Goal: Find specific page/section: Find specific page/section

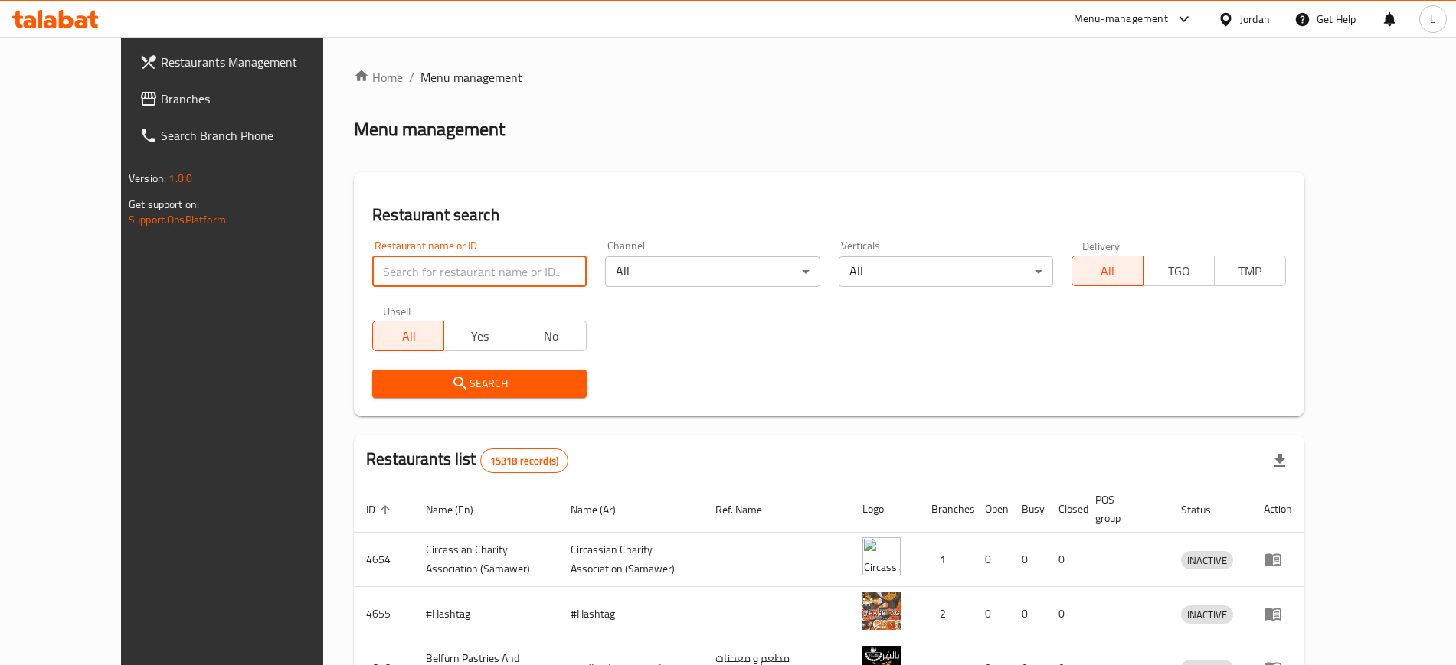
click at [468, 283] on input "search" at bounding box center [479, 272] width 214 height 31
paste input "623817"
type input "623817"
click button "Search" at bounding box center [479, 384] width 214 height 28
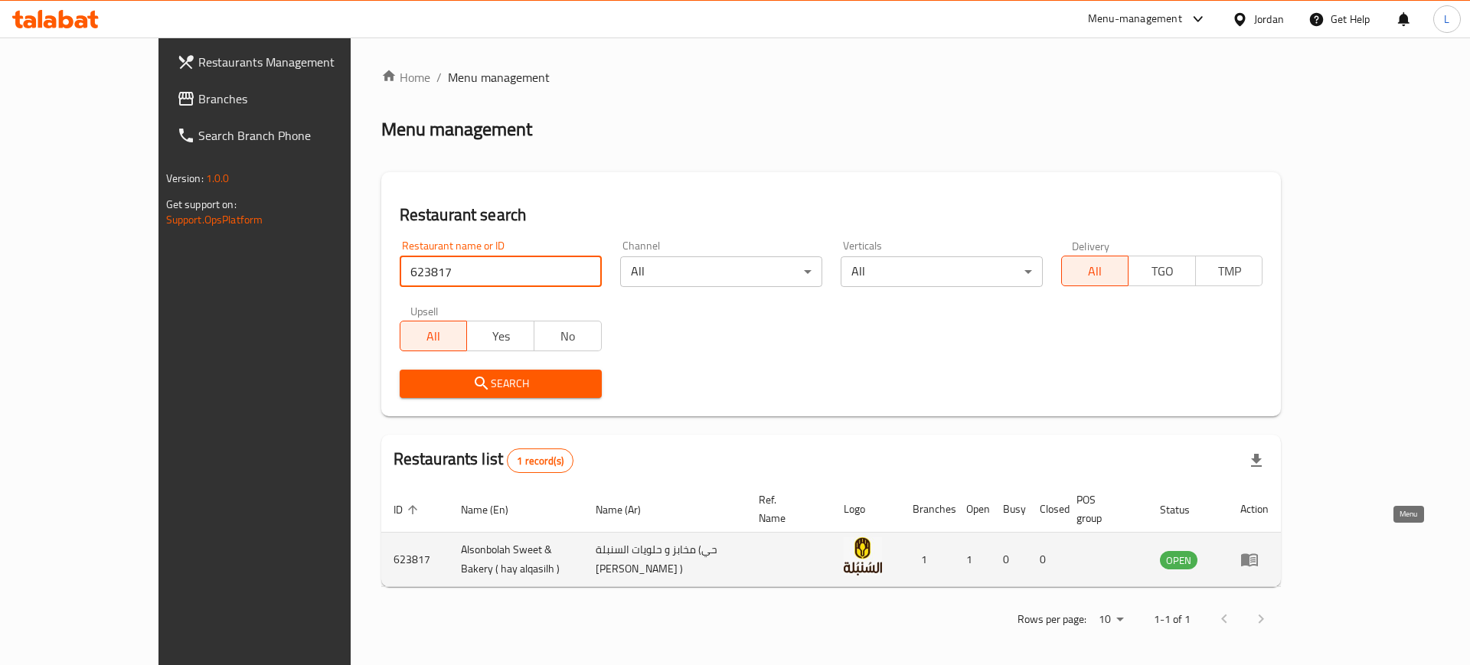
click at [1258, 554] on icon "enhanced table" at bounding box center [1249, 560] width 17 height 13
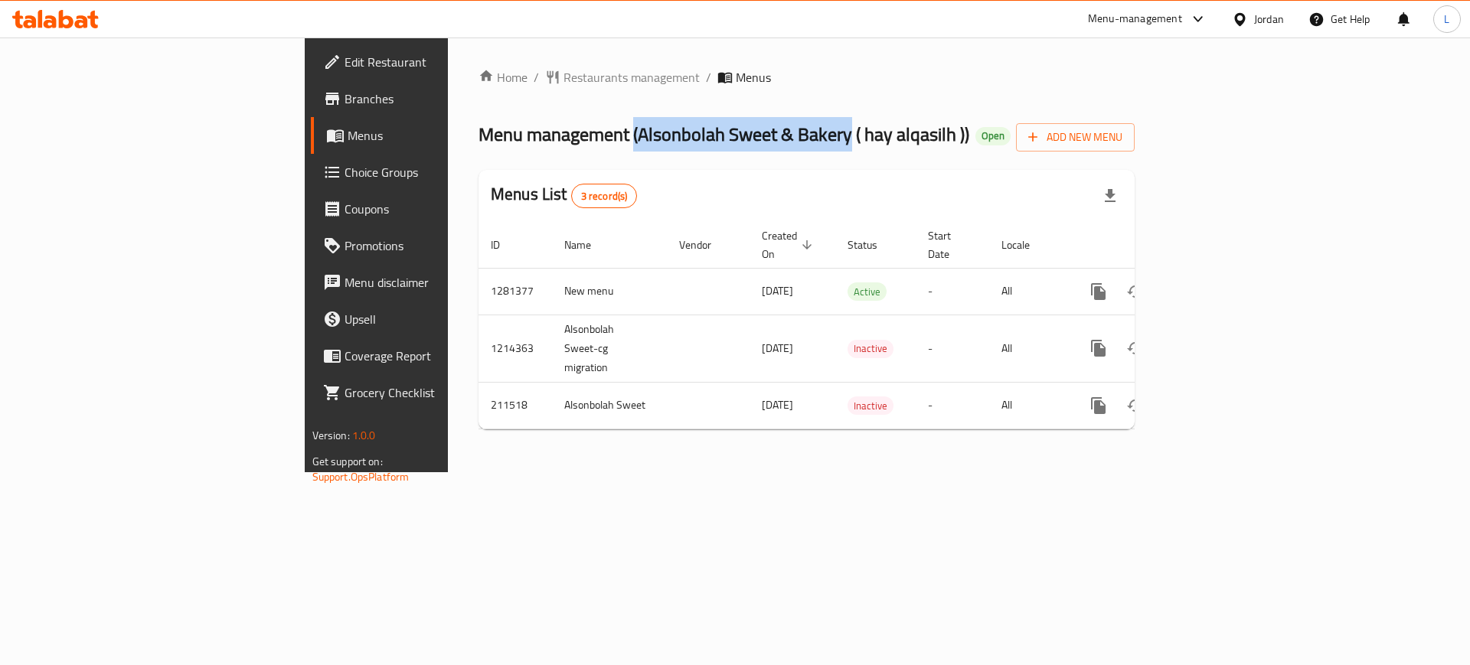
drag, startPoint x: 435, startPoint y: 135, endPoint x: 650, endPoint y: 134, distance: 215.2
click at [650, 134] on span "Menu management ( Alsonbolah Sweet & Bakery ( hay alqasilh ) )" at bounding box center [724, 134] width 491 height 34
copy span "( Alsonbolah Sweet & Bakery"
click at [564, 82] on span "Restaurants management" at bounding box center [632, 77] width 136 height 18
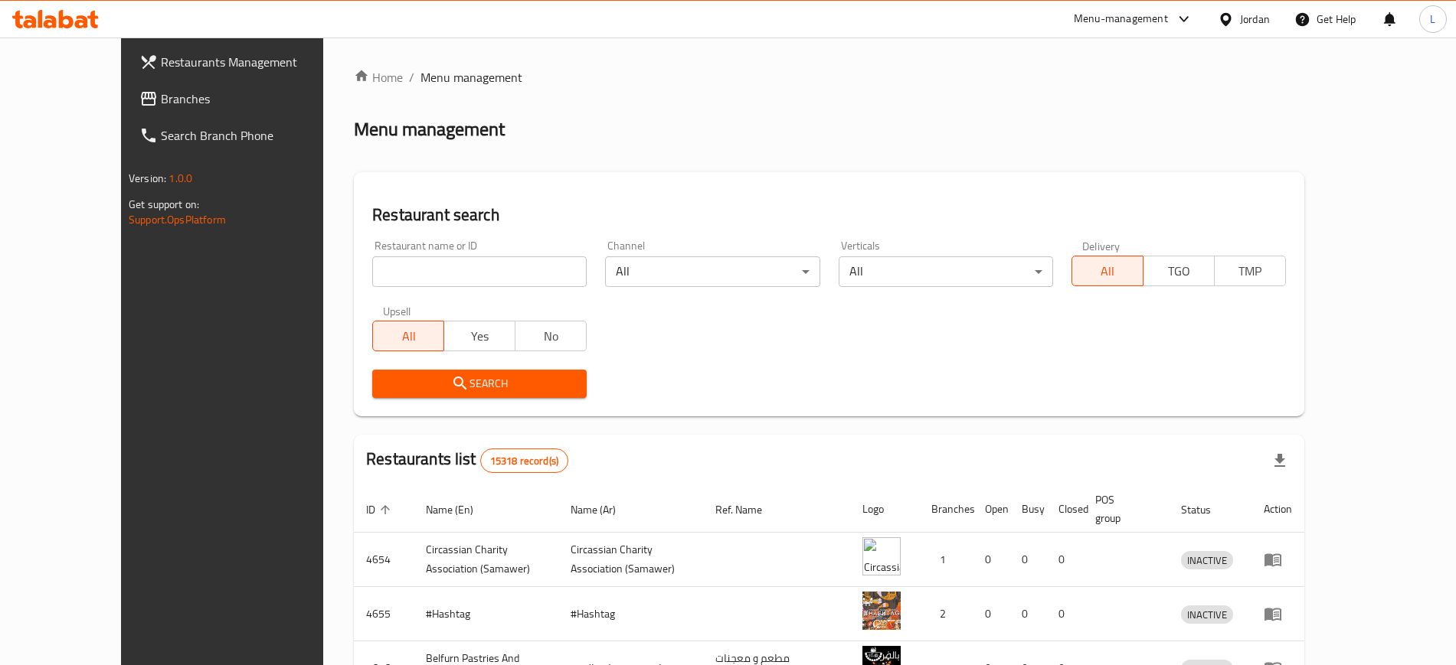
click at [483, 267] on div "Home / Menu management Menu management Restaurant search Restaurant name or ID …" at bounding box center [829, 573] width 950 height 1011
type input "ghaith"
drag, startPoint x: 415, startPoint y: 385, endPoint x: 412, endPoint y: 393, distance: 8.2
click at [415, 386] on span "Search" at bounding box center [479, 383] width 190 height 19
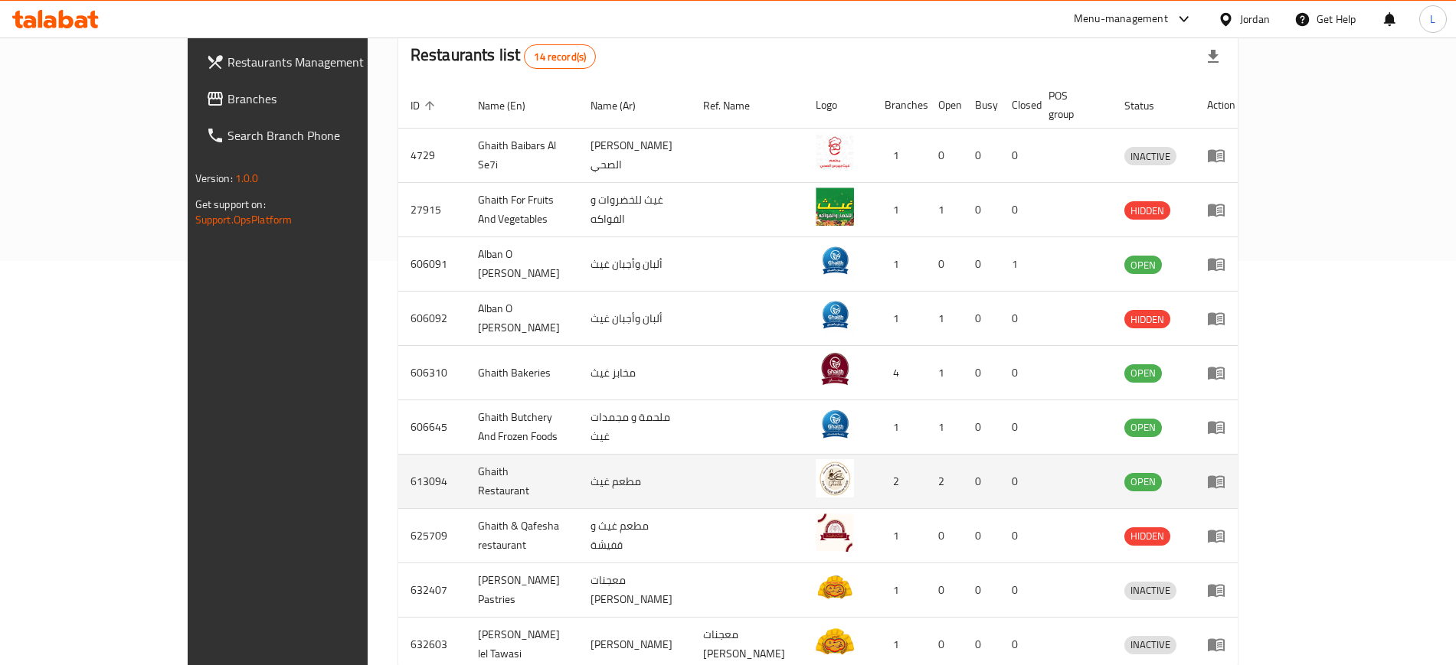
scroll to position [477, 0]
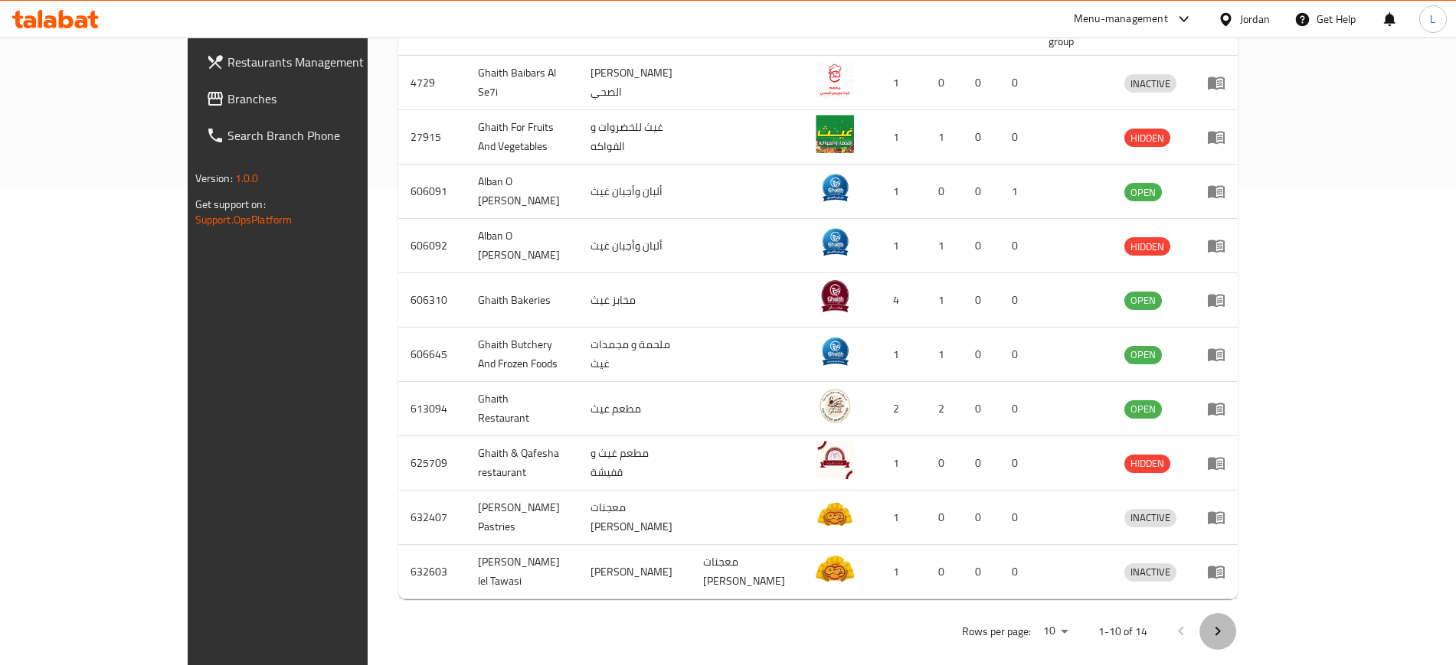
click at [1227, 623] on icon "Next page" at bounding box center [1217, 632] width 18 height 18
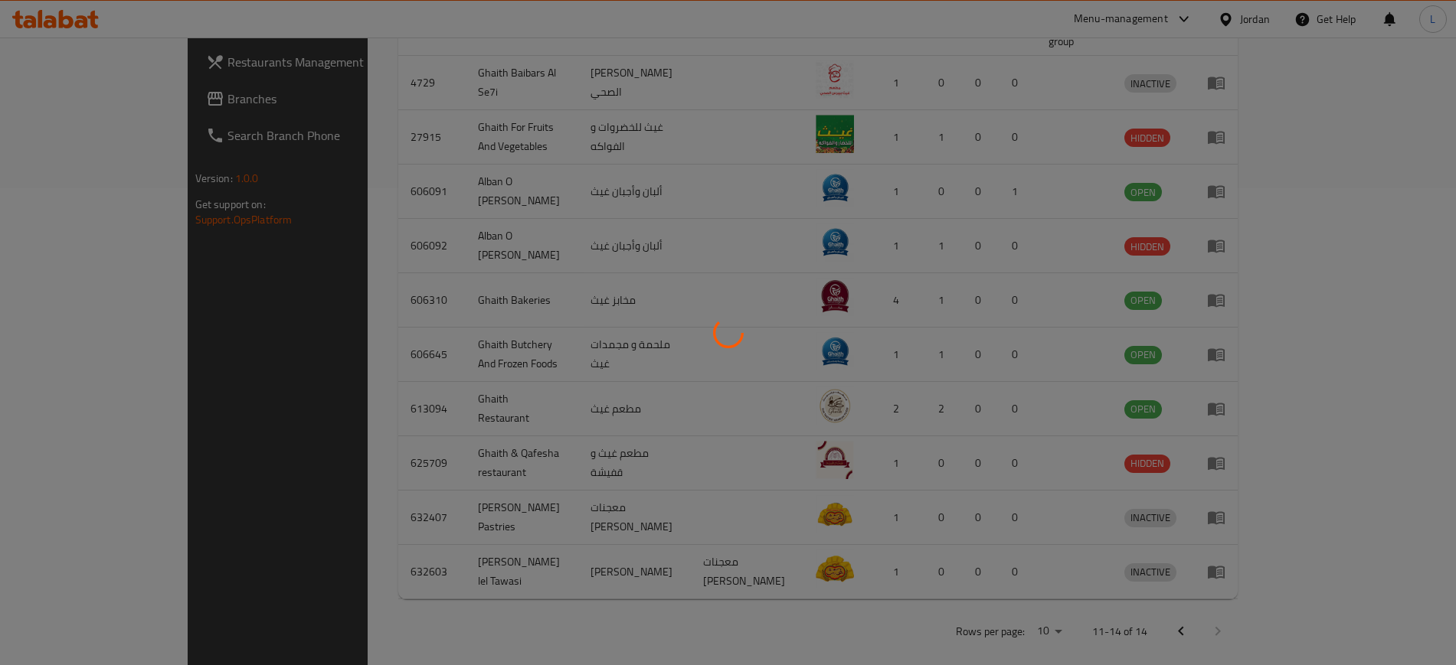
scroll to position [151, 0]
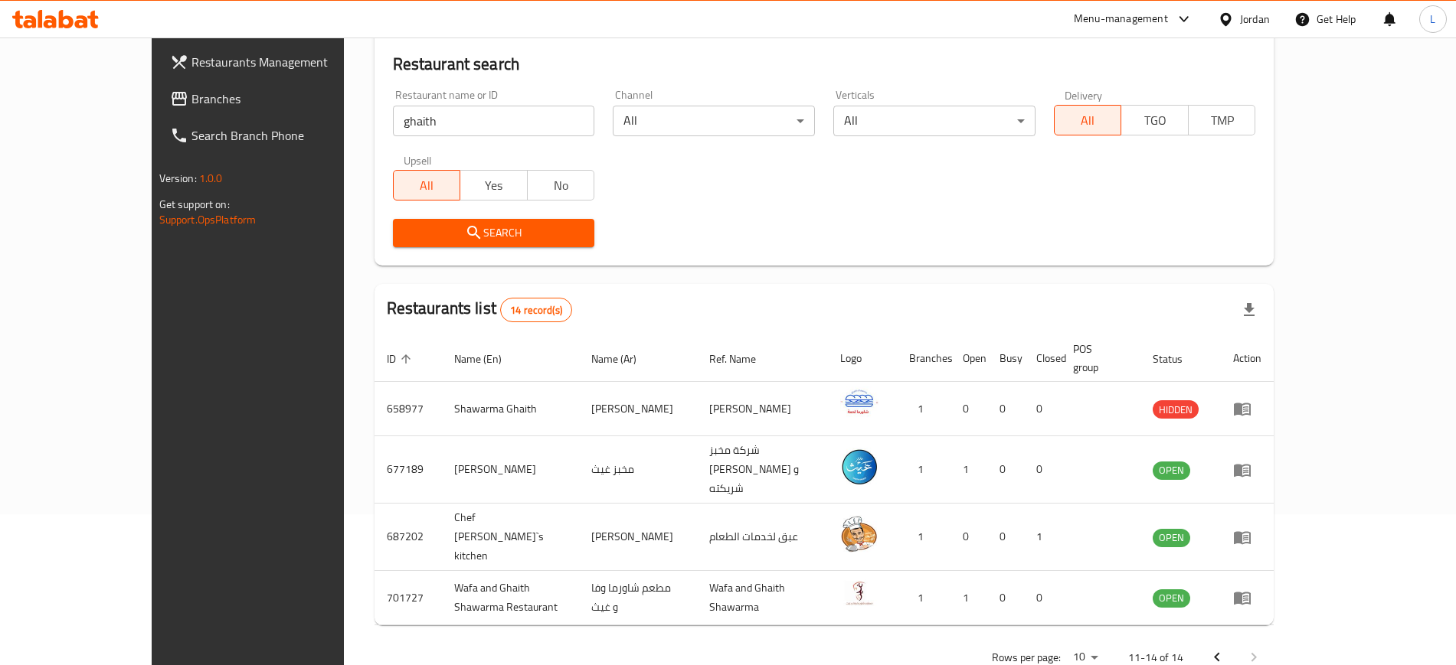
click at [1219, 653] on icon "Previous page" at bounding box center [1216, 657] width 5 height 9
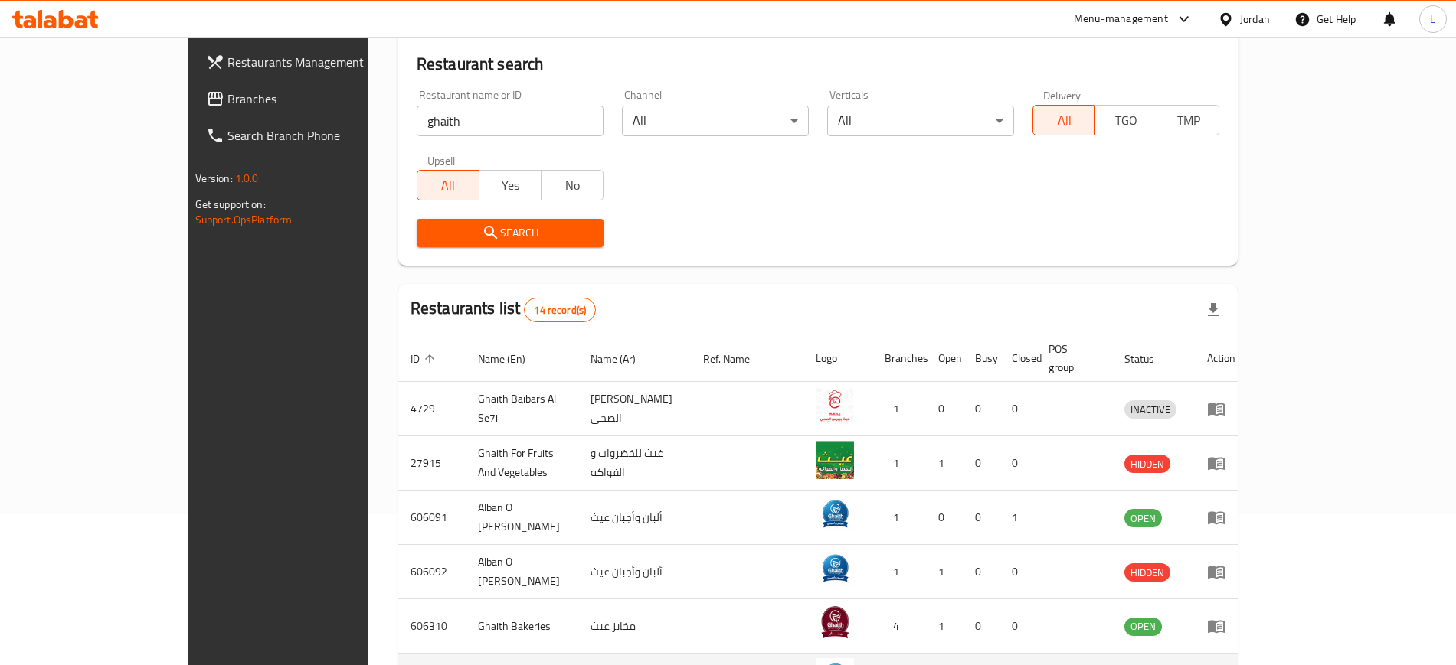
scroll to position [247, 0]
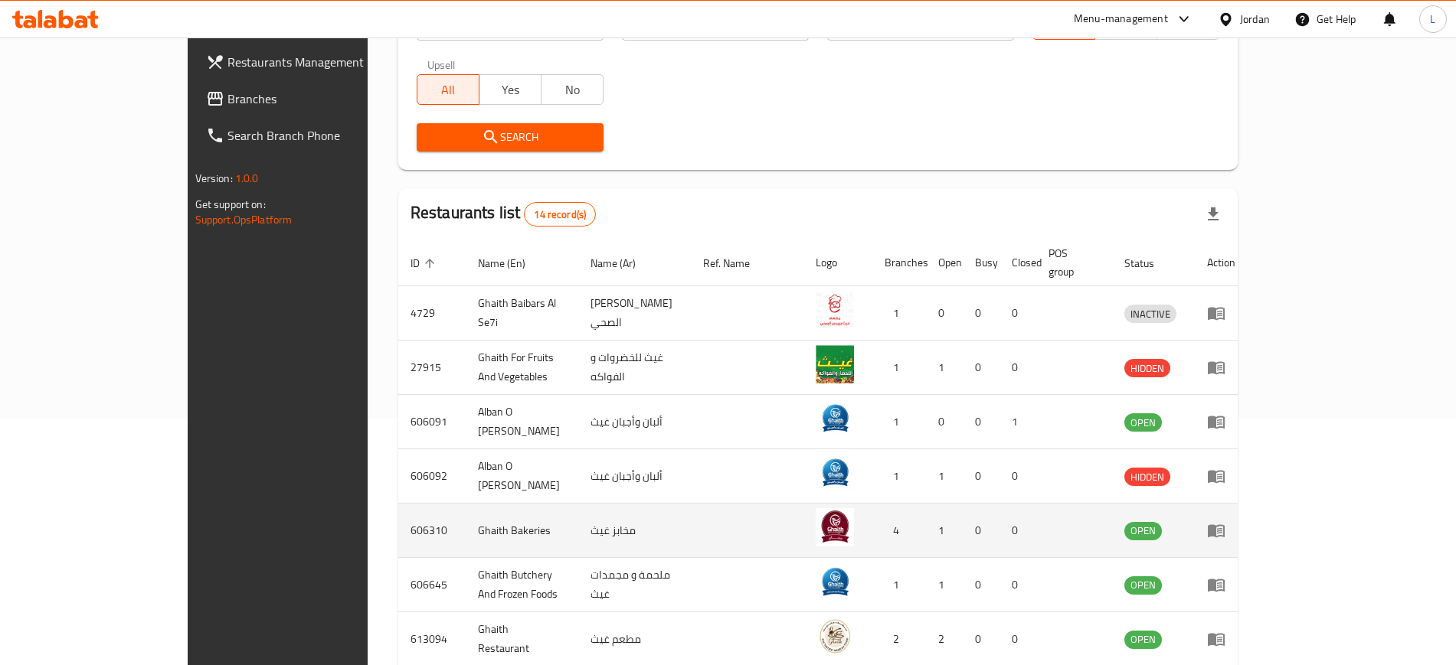
click at [466, 518] on td "Ghaith Bakeries" at bounding box center [522, 531] width 113 height 54
click at [466, 516] on td "Ghaith Bakeries" at bounding box center [522, 531] width 113 height 54
copy td "Ghaith Bakeries"
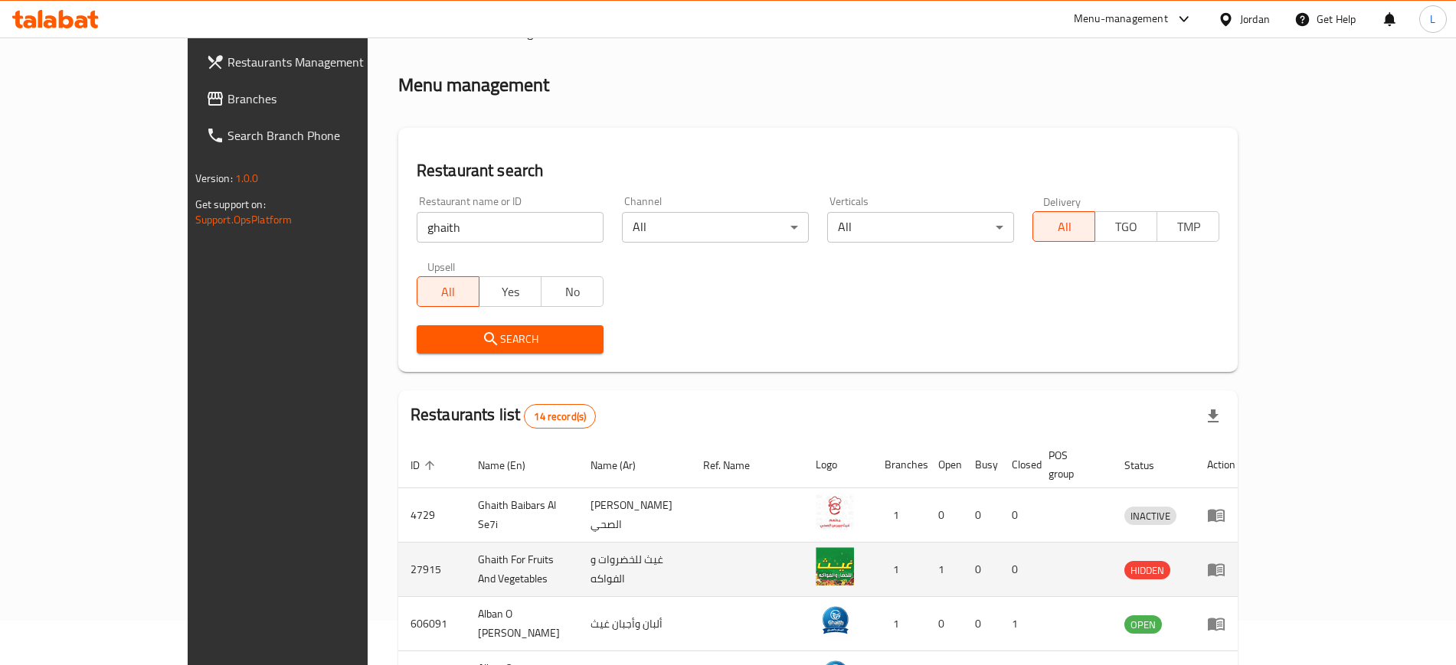
scroll to position [0, 0]
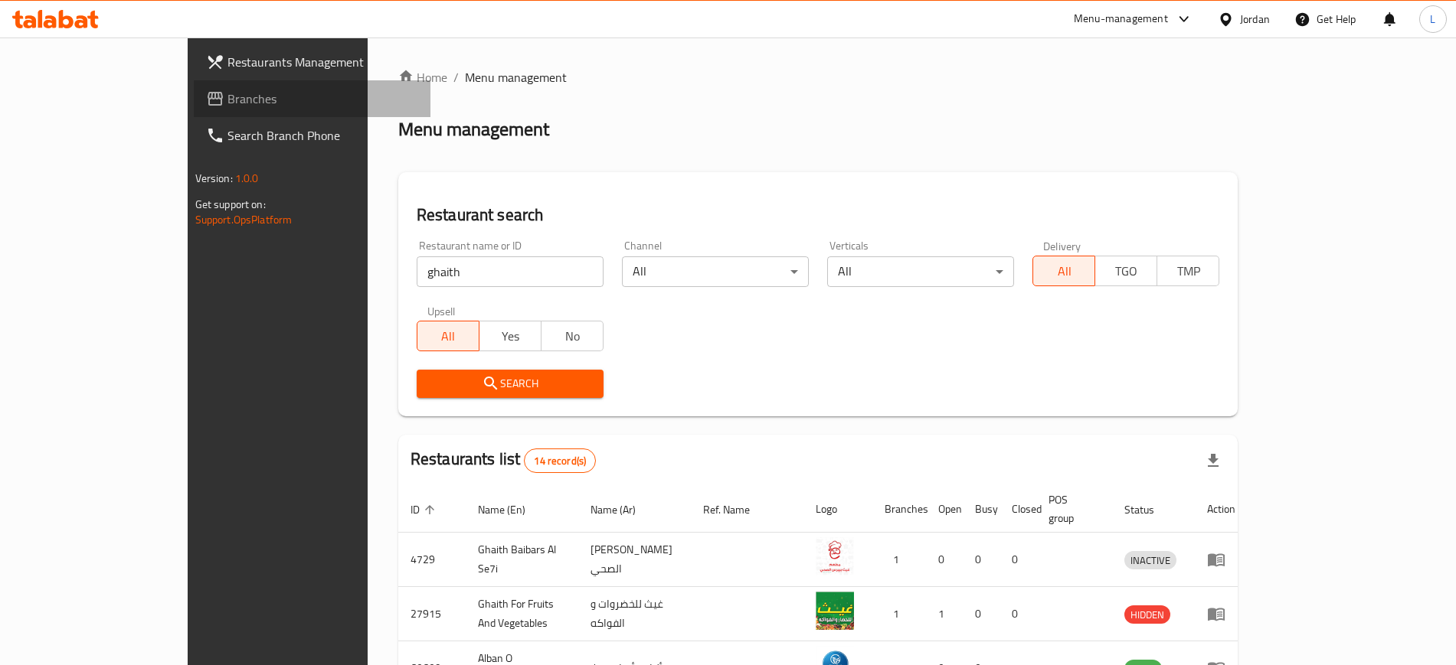
click at [227, 102] on span "Branches" at bounding box center [322, 99] width 191 height 18
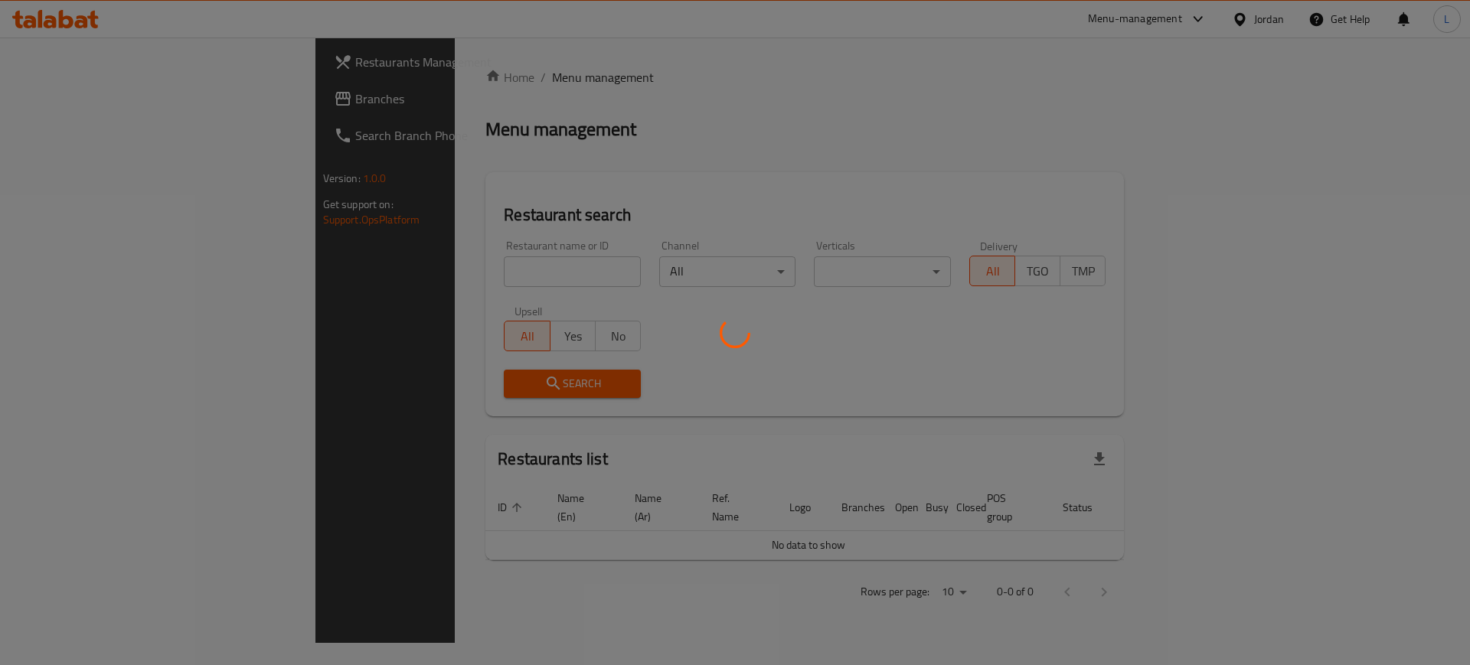
click at [481, 268] on div at bounding box center [735, 332] width 1470 height 665
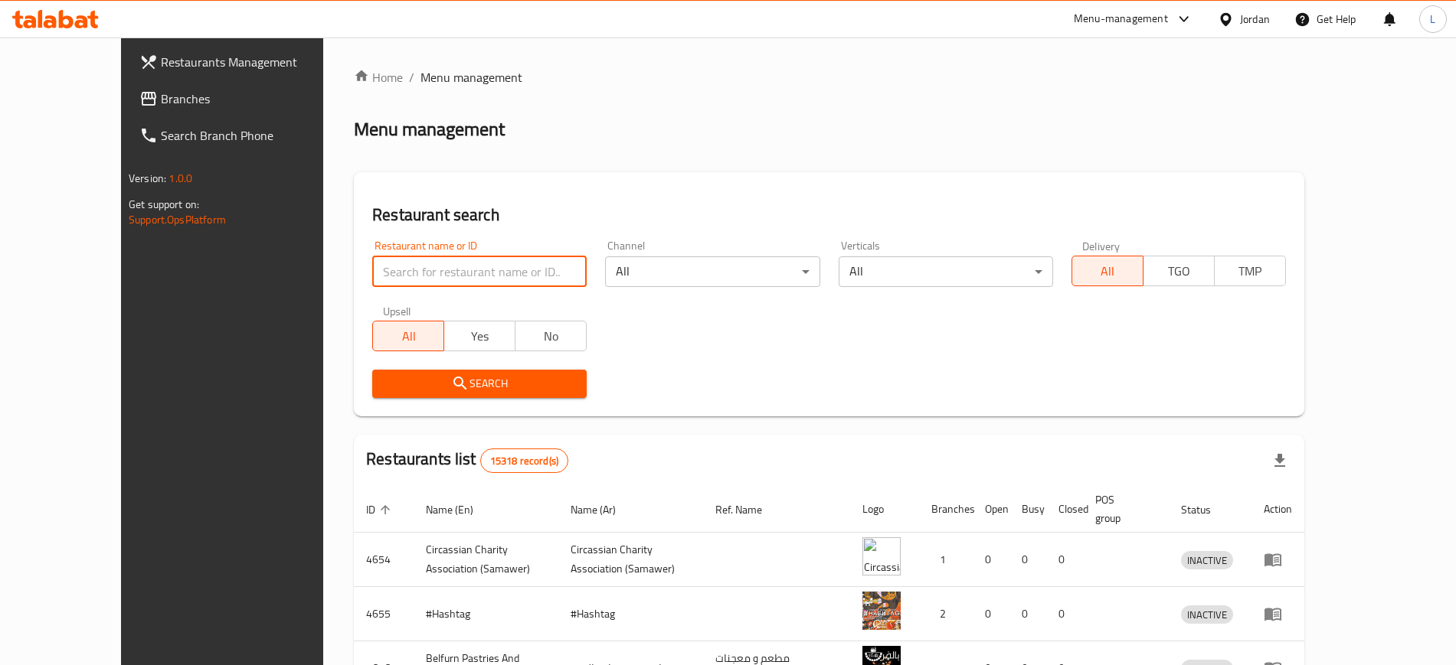
click at [450, 258] on input "search" at bounding box center [479, 272] width 214 height 31
type input "ل"
type input "[PERSON_NAME]"
click button "Search" at bounding box center [479, 384] width 214 height 28
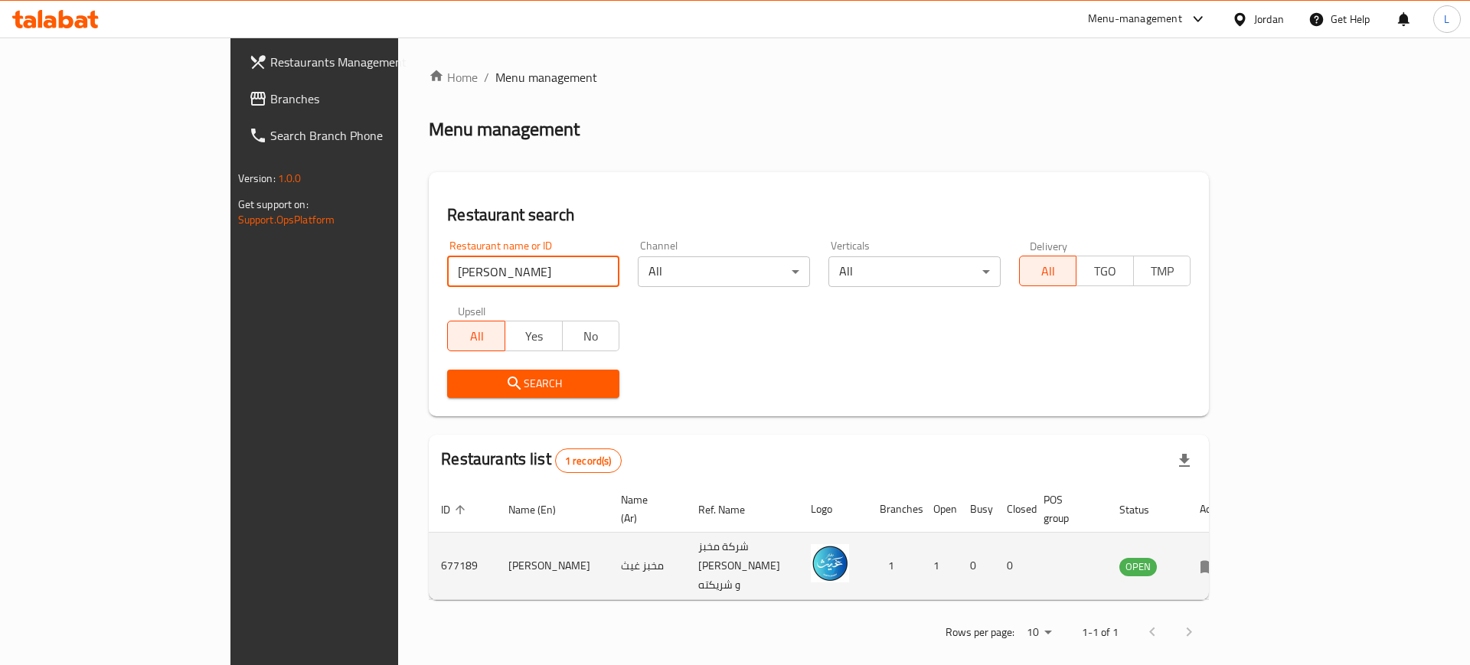
click at [849, 546] on img "enhanced table" at bounding box center [830, 563] width 38 height 38
click at [713, 546] on td "شركة مخبز [PERSON_NAME] و شريكته" at bounding box center [742, 566] width 113 height 67
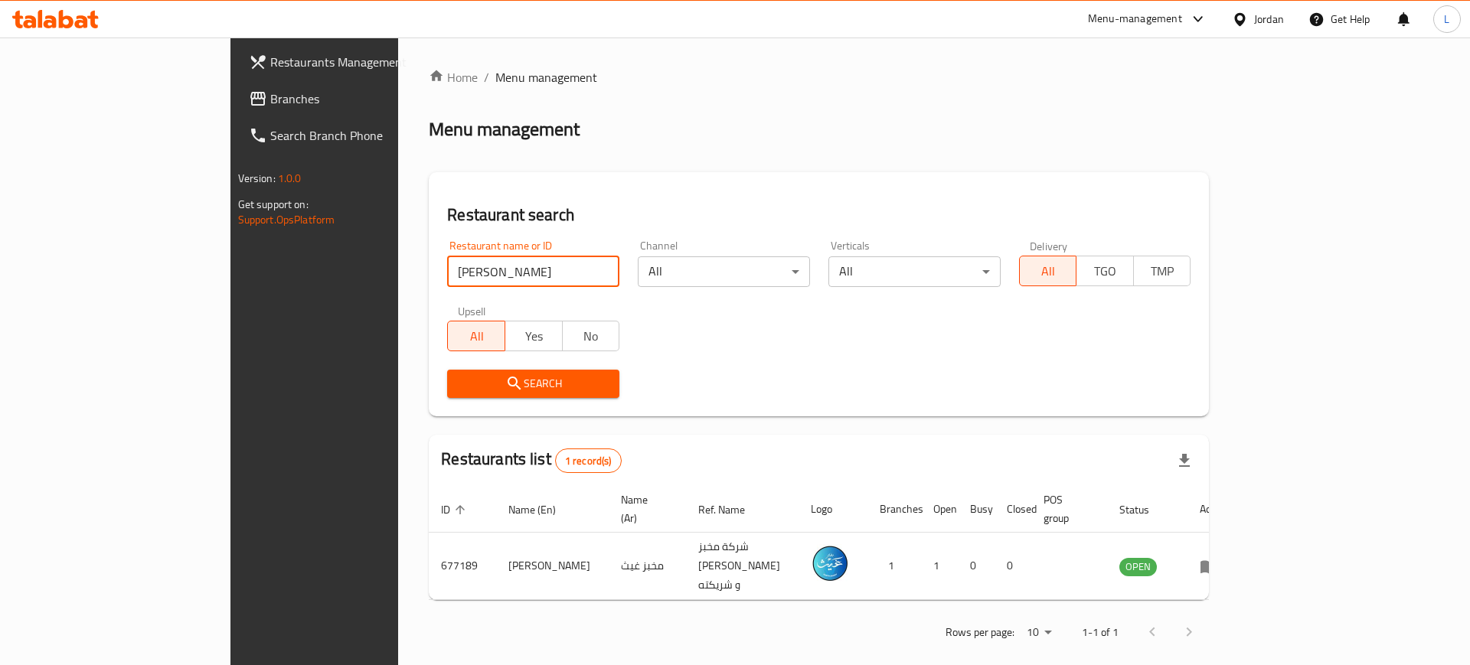
click at [447, 271] on input "[PERSON_NAME]" at bounding box center [533, 272] width 172 height 31
click at [545, 270] on input "[PERSON_NAME]" at bounding box center [533, 272] width 172 height 31
click at [447, 276] on input "search" at bounding box center [533, 272] width 172 height 31
click button "Search" at bounding box center [533, 384] width 172 height 28
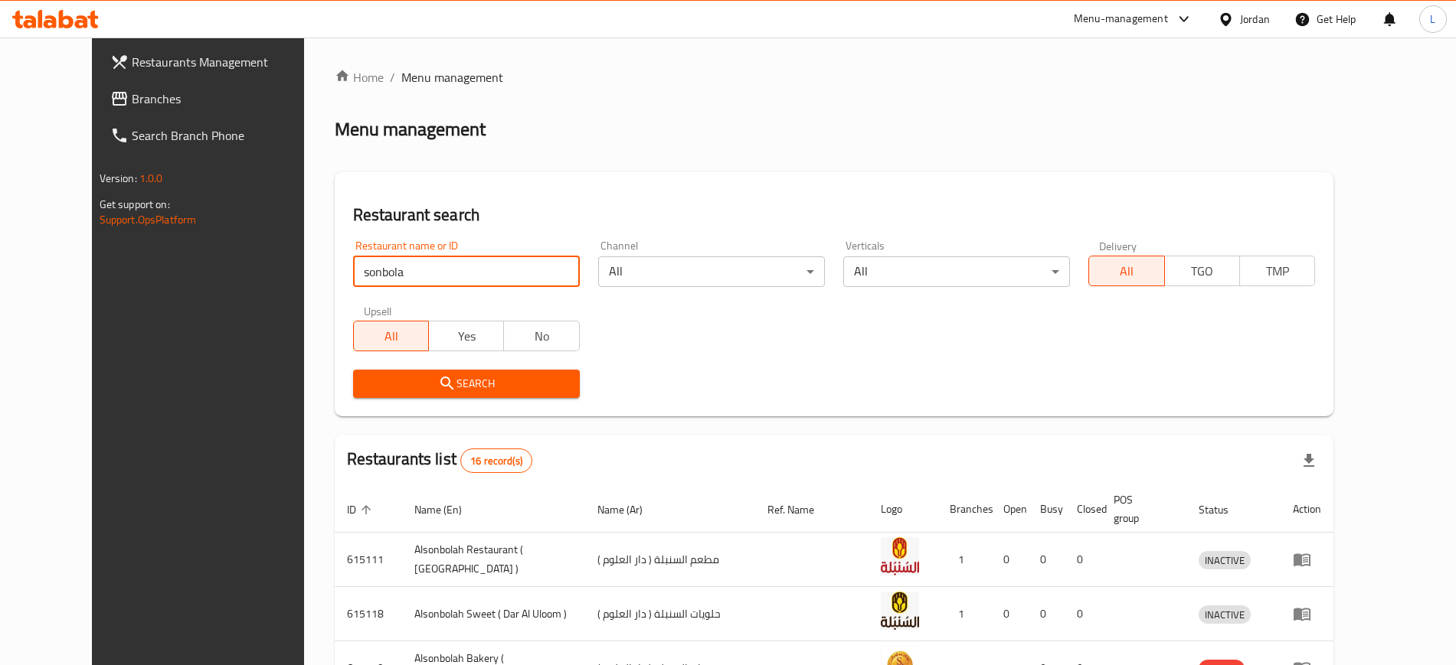
drag, startPoint x: 404, startPoint y: 273, endPoint x: 0, endPoint y: 204, distance: 410.2
click at [92, 240] on div "Restaurants Management Branches Search Branch Phone Version: 1.0.0 Get support …" at bounding box center [728, 593] width 1273 height 1110
type input "azouz"
click button "Search" at bounding box center [466, 384] width 227 height 28
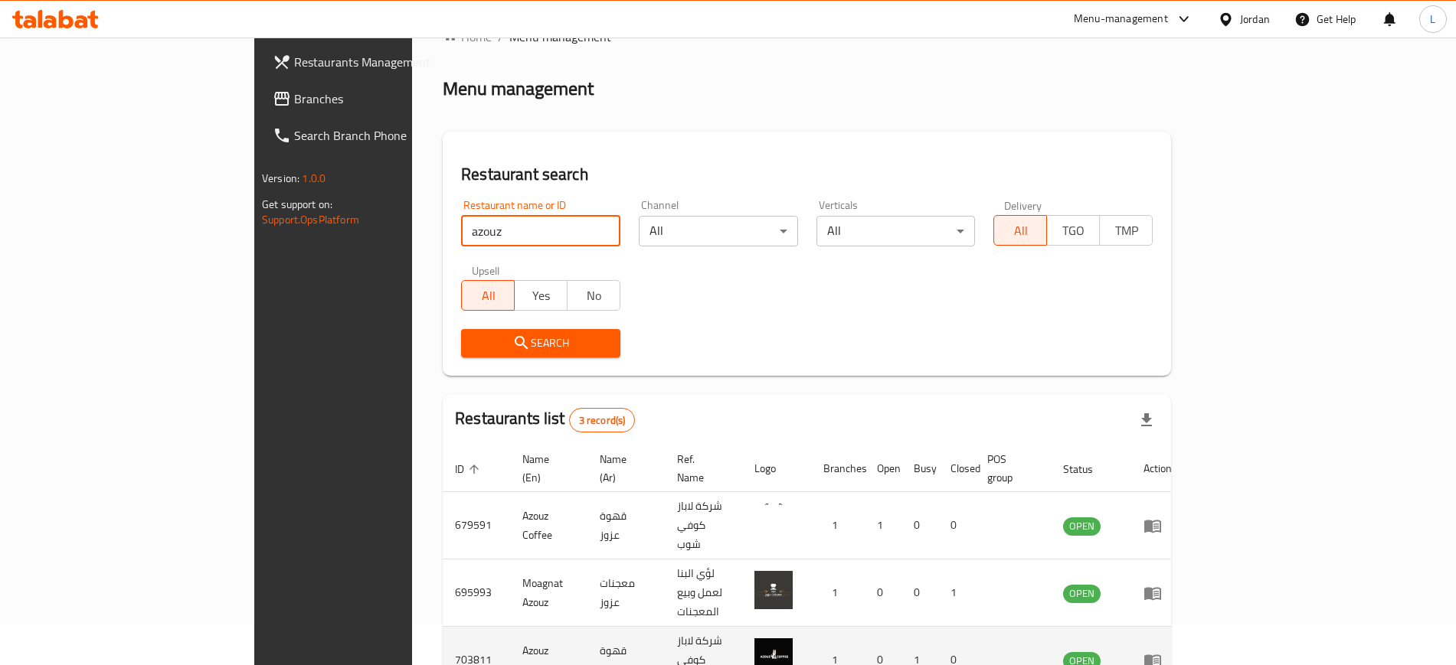
scroll to position [96, 0]
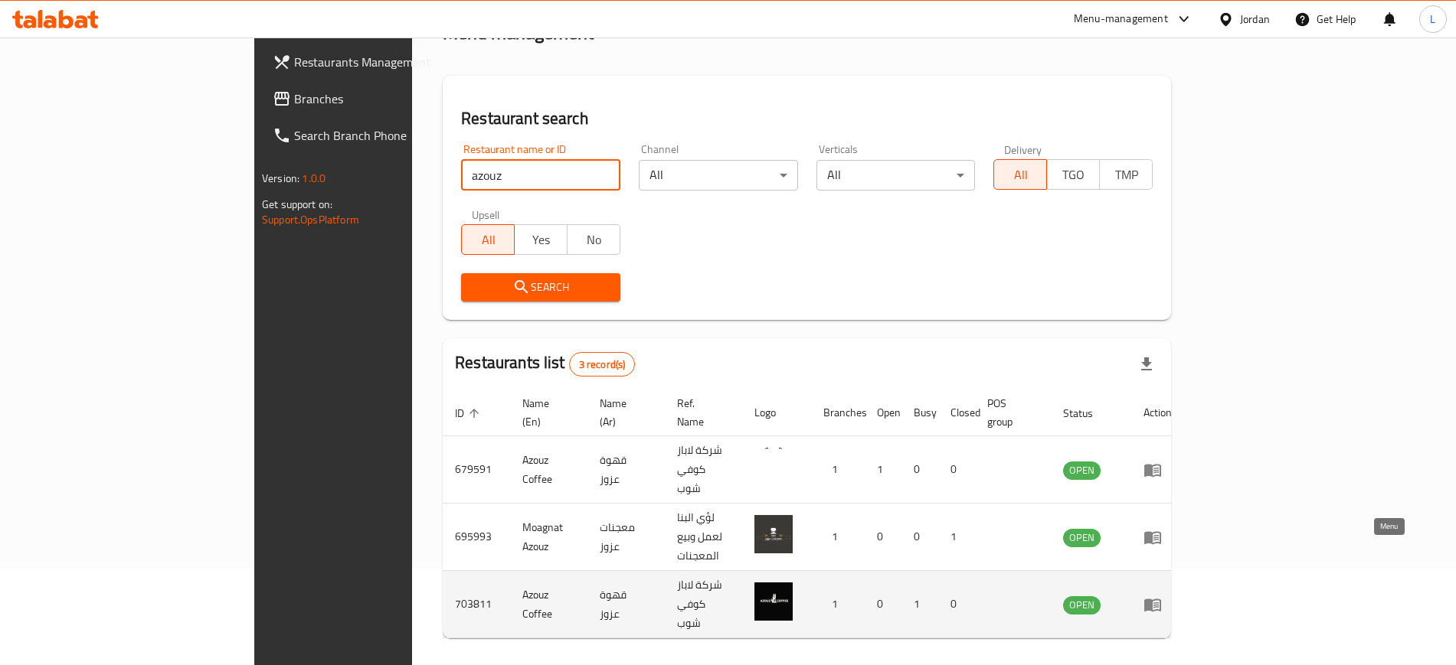
click at [1162, 596] on icon "enhanced table" at bounding box center [1152, 605] width 18 height 18
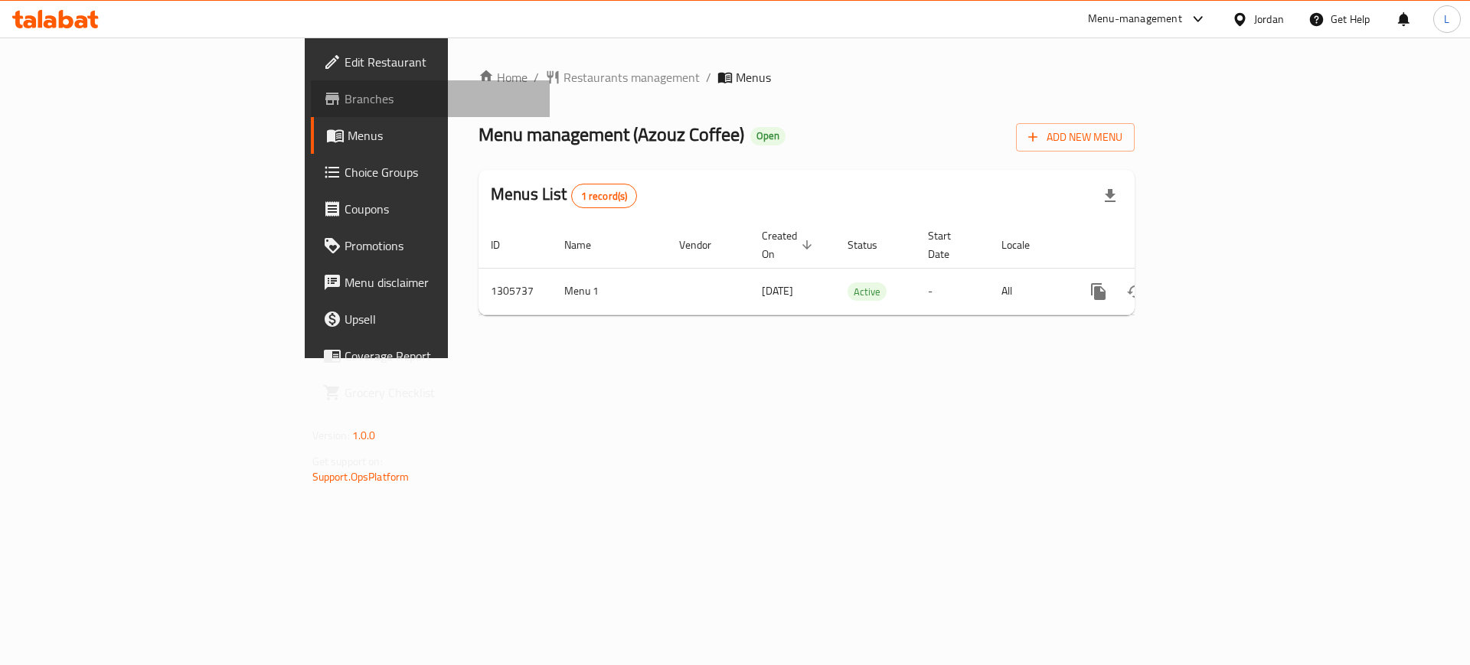
click at [345, 103] on span "Branches" at bounding box center [442, 99] width 194 height 18
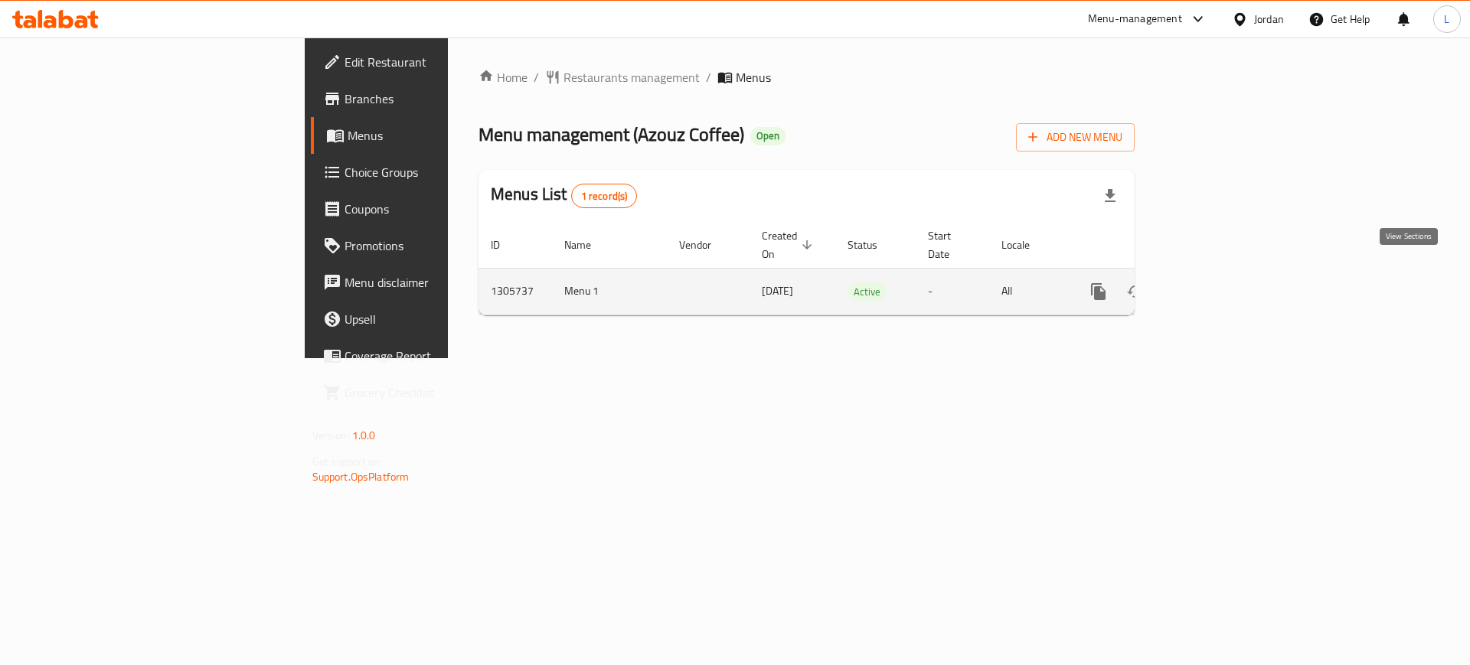
click at [1218, 283] on icon "enhanced table" at bounding box center [1209, 292] width 18 height 18
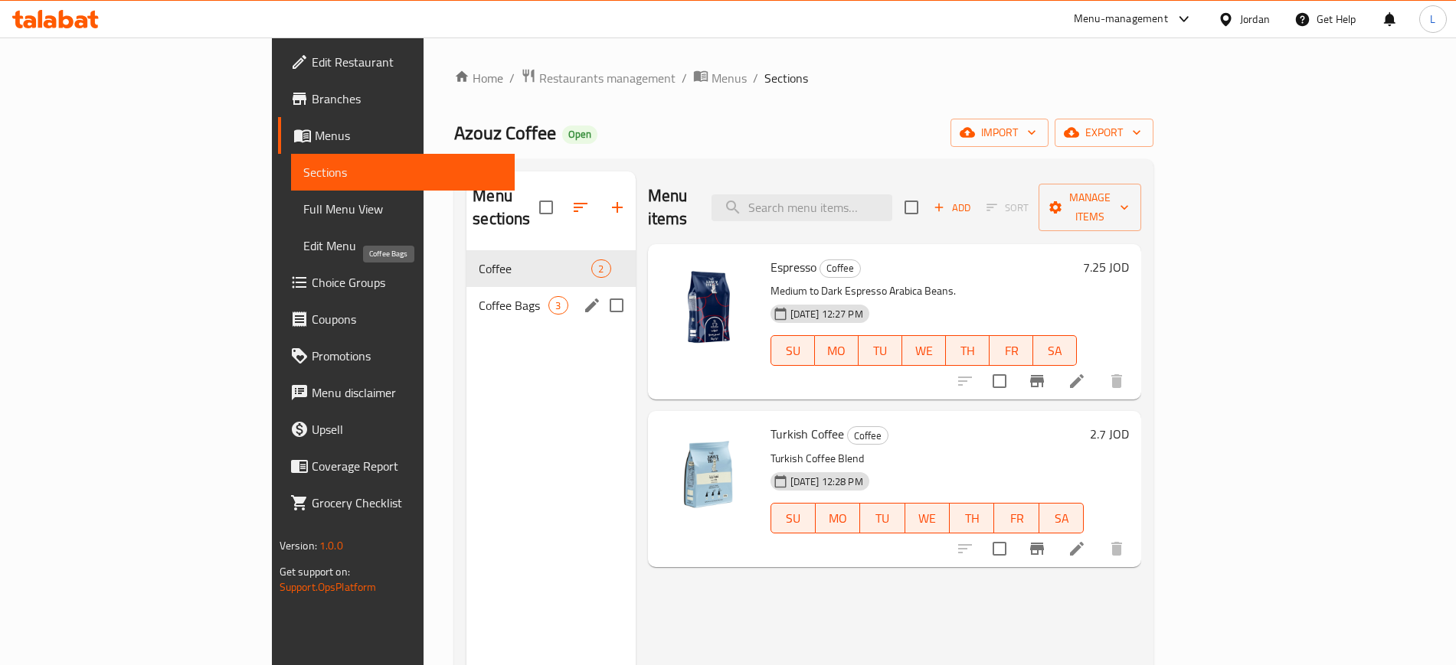
click at [479, 296] on span "Coffee Bags" at bounding box center [514, 305] width 70 height 18
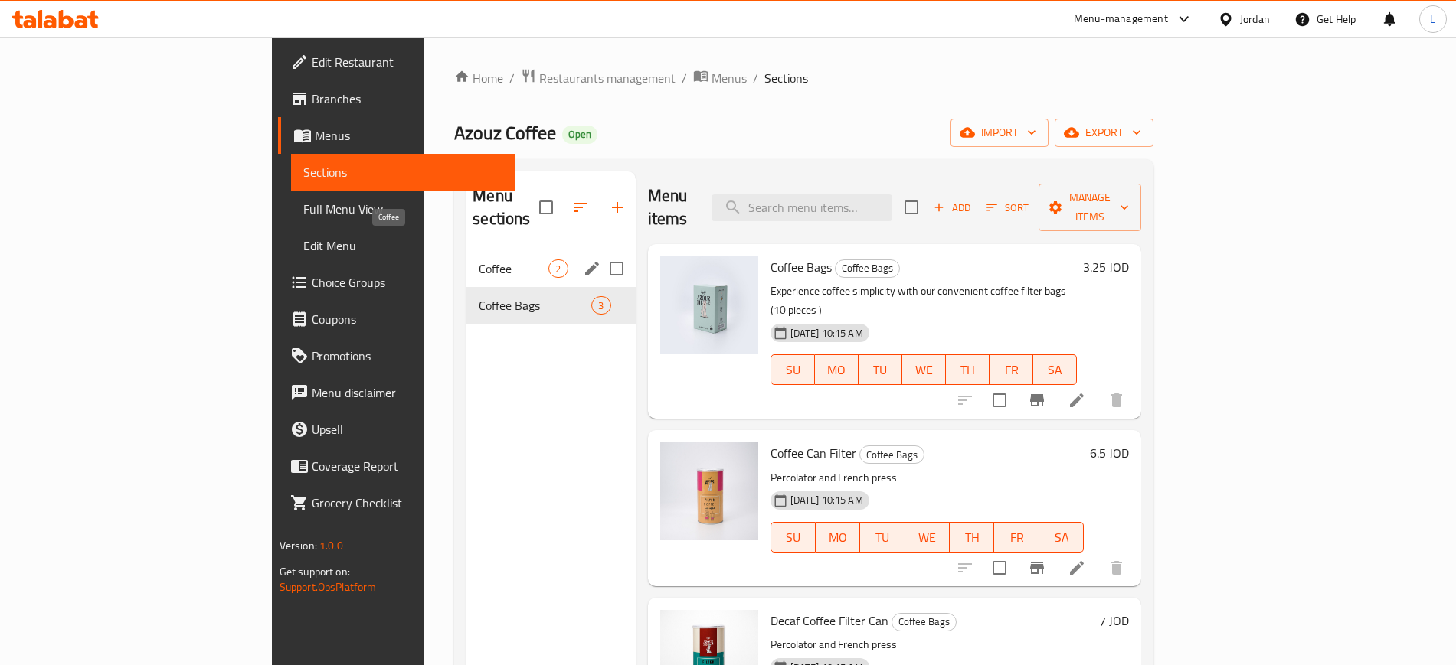
click at [479, 260] on span "Coffee" at bounding box center [514, 269] width 70 height 18
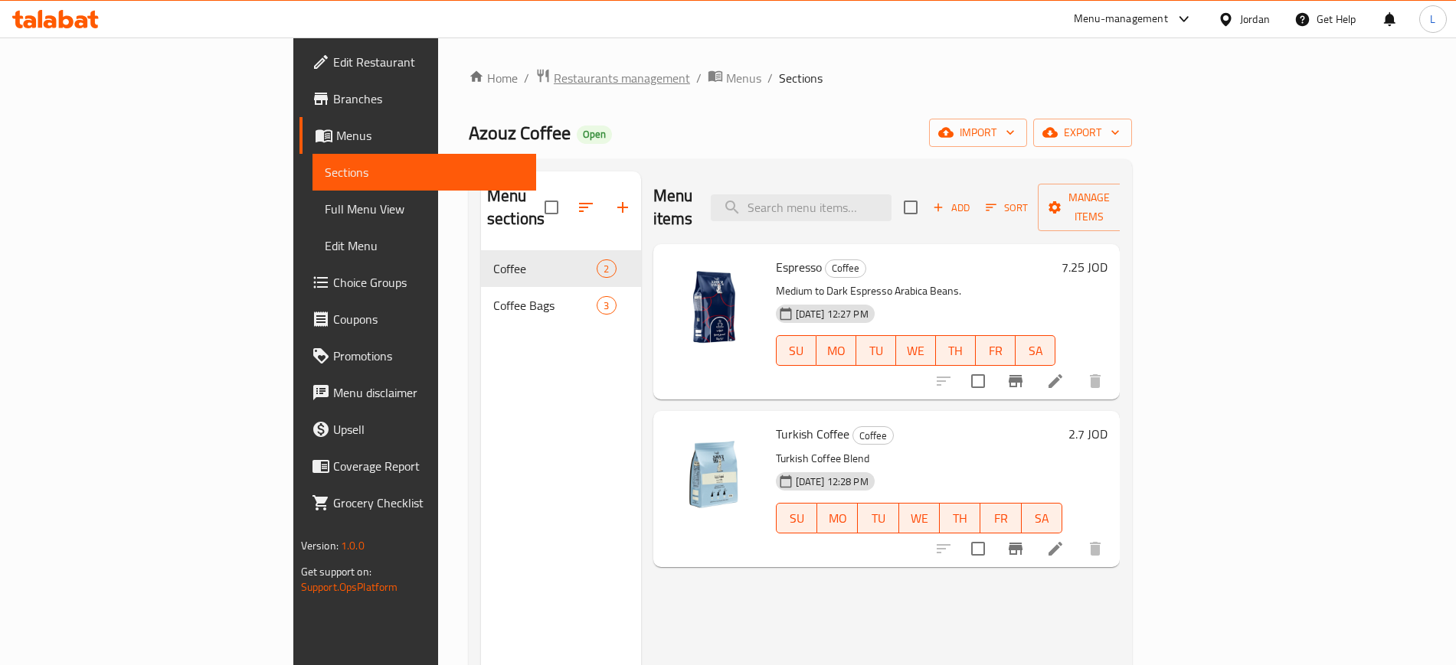
click at [554, 78] on span "Restaurants management" at bounding box center [622, 78] width 136 height 18
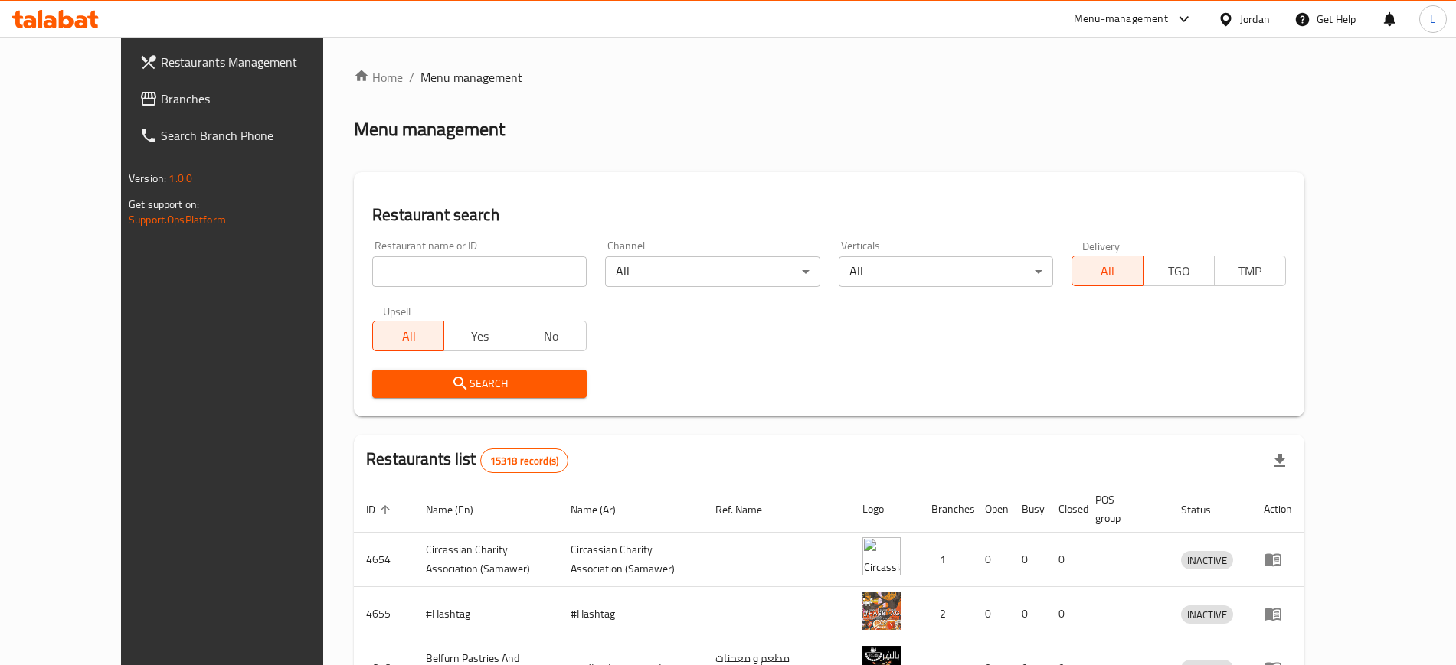
click at [461, 274] on input "search" at bounding box center [479, 272] width 214 height 31
click button "Search" at bounding box center [479, 384] width 214 height 28
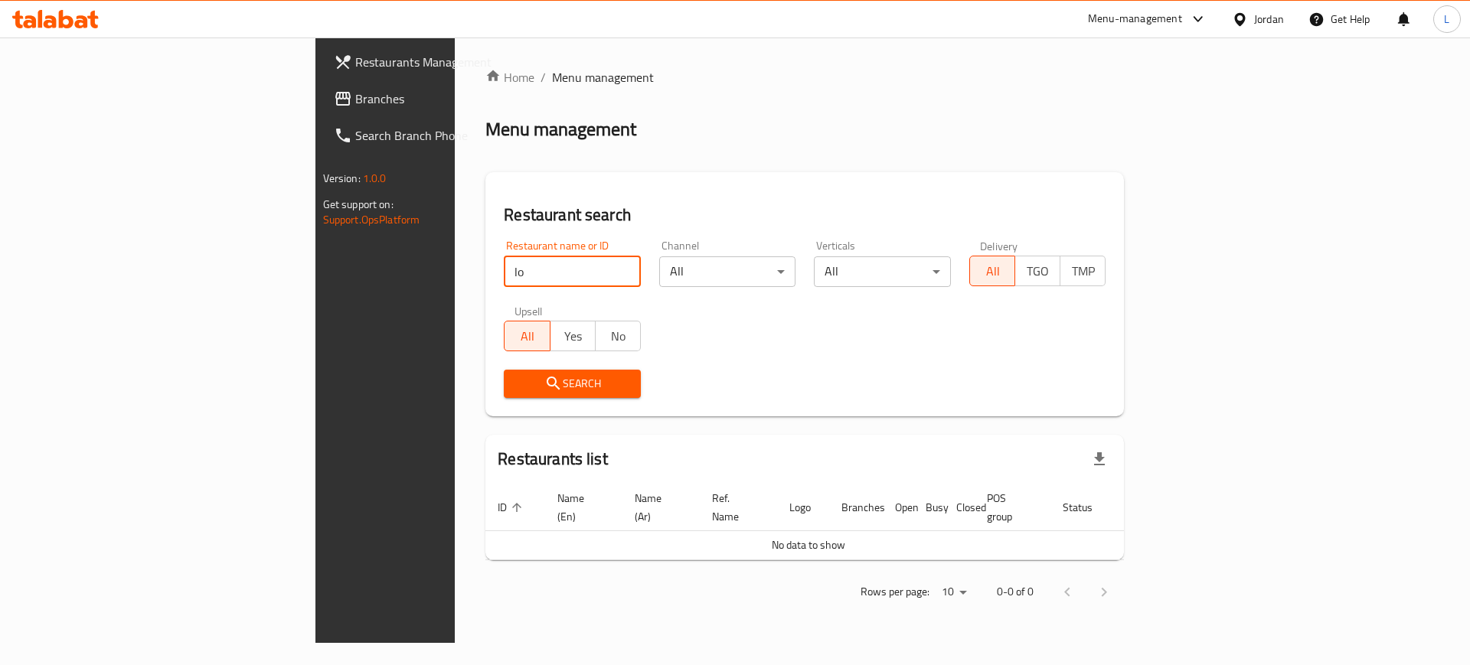
type input "l"
type input "مخبز الساخن"
click button "Search" at bounding box center [572, 384] width 137 height 28
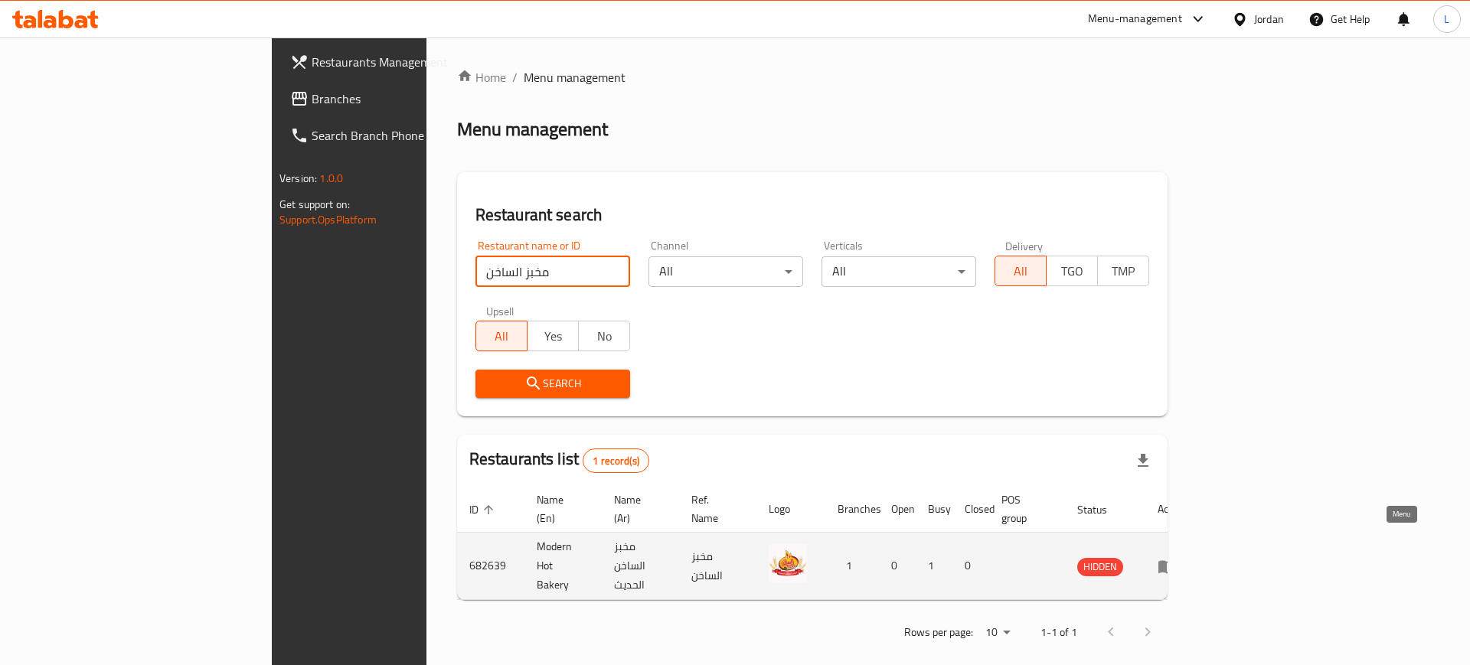
click at [1176, 561] on icon "enhanced table" at bounding box center [1167, 567] width 17 height 13
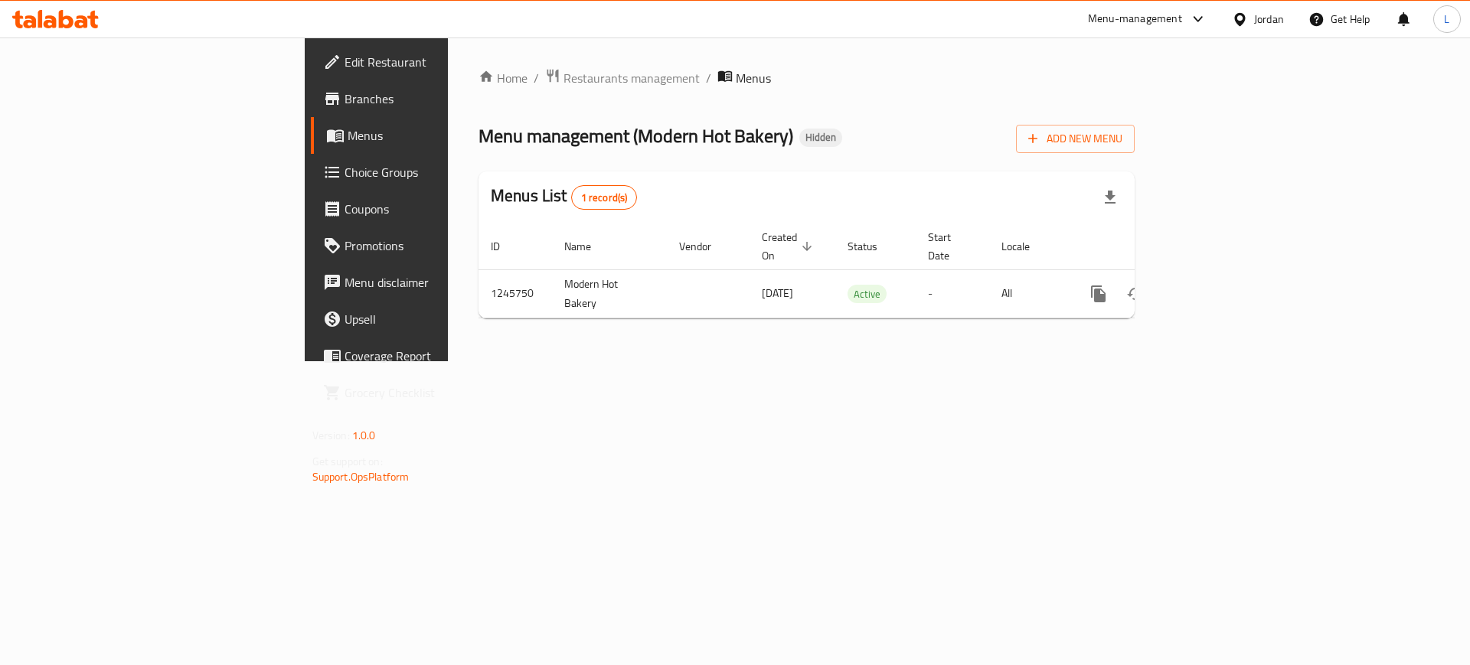
click at [345, 100] on span "Branches" at bounding box center [442, 99] width 194 height 18
